Goal: Transaction & Acquisition: Purchase product/service

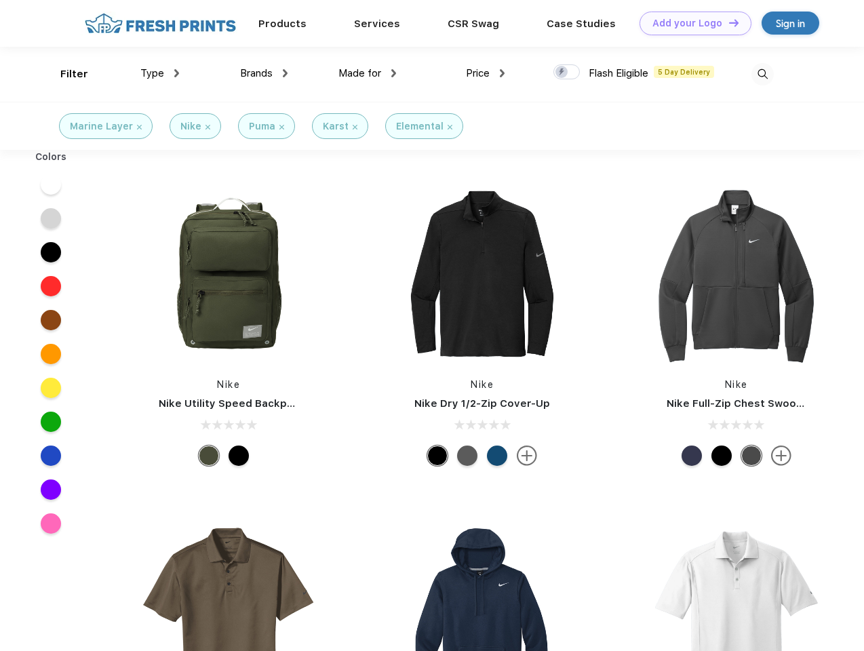
scroll to position [1, 0]
click at [691, 23] on link "Add your Logo Design Tool" at bounding box center [696, 24] width 112 height 24
click at [0, 0] on div "Design Tool" at bounding box center [0, 0] width 0 height 0
click at [728, 22] on link "Add your Logo Design Tool" at bounding box center [696, 24] width 112 height 24
click at [65, 74] on div "Filter" at bounding box center [74, 74] width 28 height 16
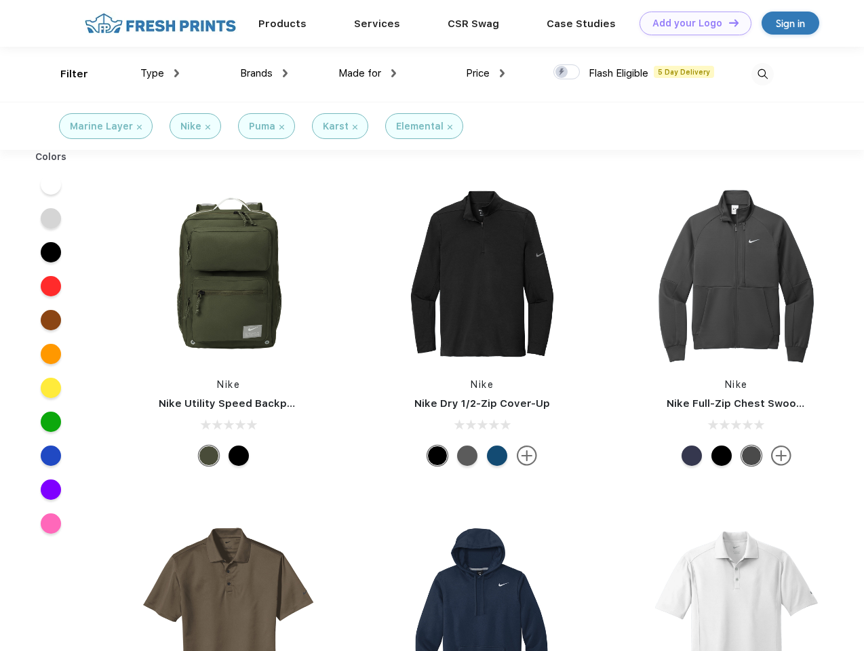
click at [160, 73] on span "Type" at bounding box center [152, 73] width 24 height 12
click at [264, 73] on span "Brands" at bounding box center [256, 73] width 33 height 12
click at [368, 73] on span "Made for" at bounding box center [360, 73] width 43 height 12
click at [486, 73] on span "Price" at bounding box center [478, 73] width 24 height 12
click at [567, 73] on div at bounding box center [567, 71] width 26 height 15
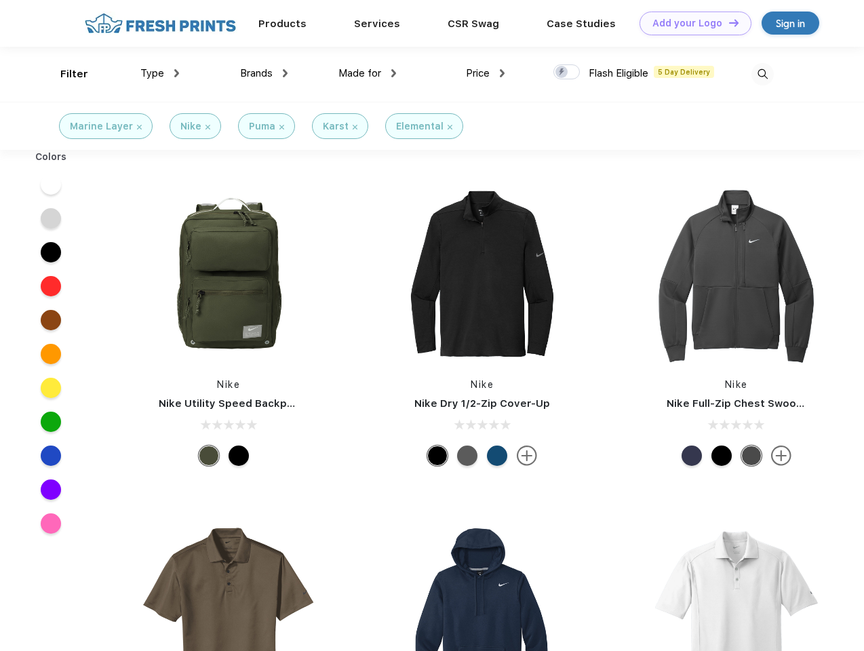
click at [563, 73] on input "checkbox" at bounding box center [558, 68] width 9 height 9
click at [763, 74] on img at bounding box center [763, 74] width 22 height 22
